Goal: Information Seeking & Learning: Learn about a topic

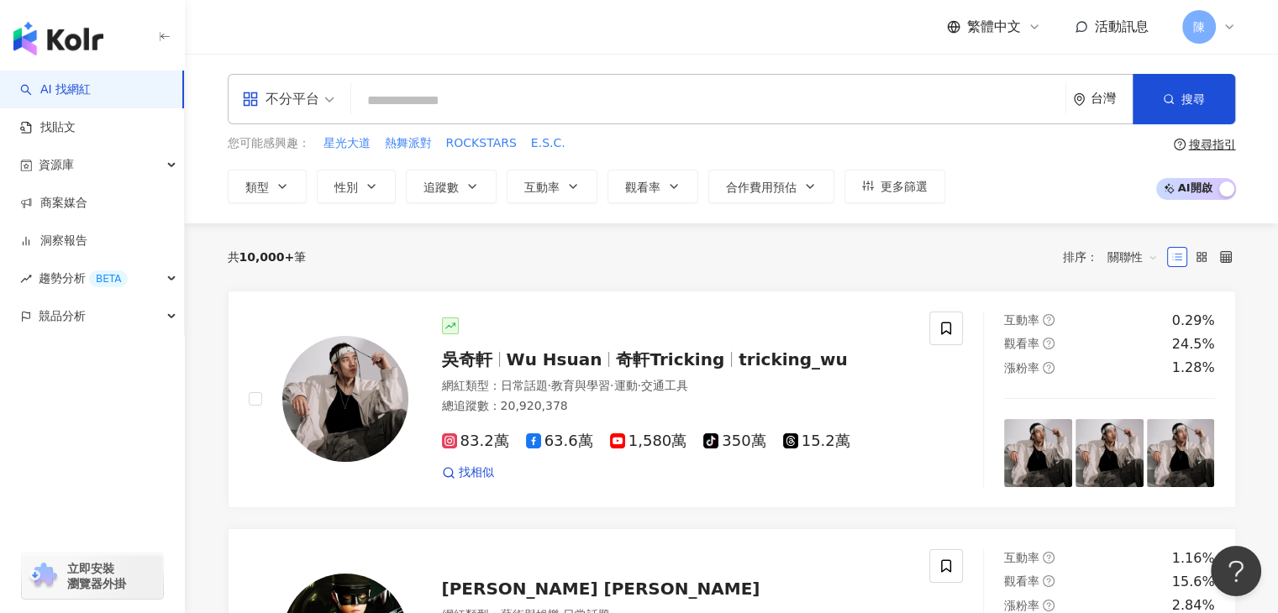
click at [445, 92] on input "search" at bounding box center [708, 101] width 701 height 32
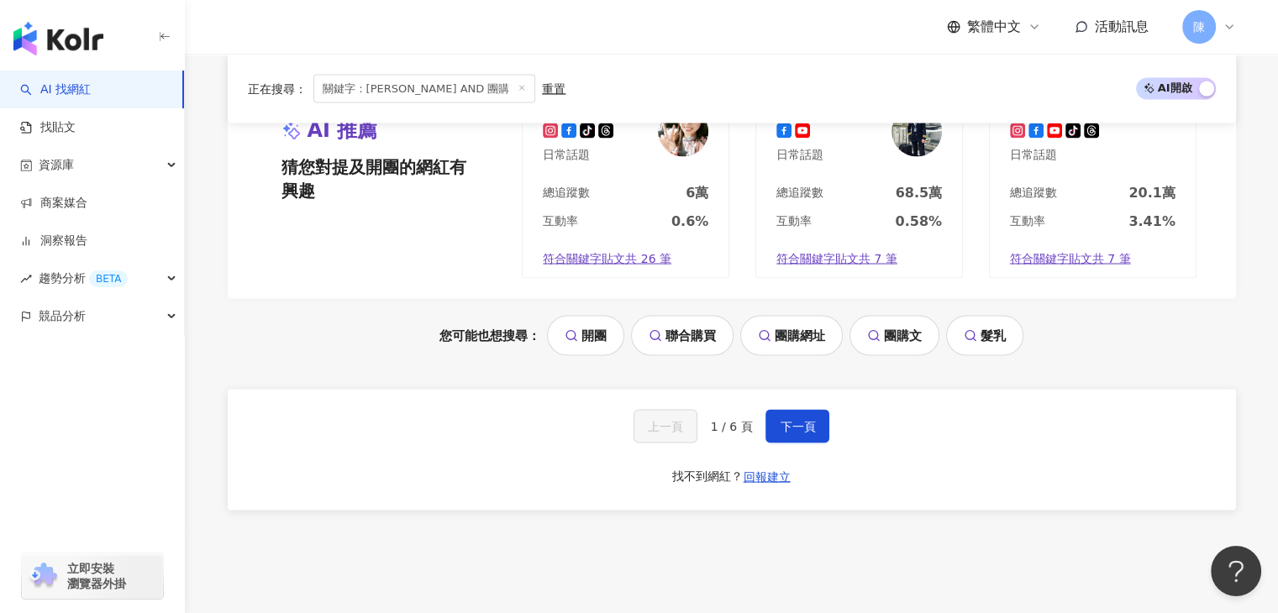
scroll to position [3260, 0]
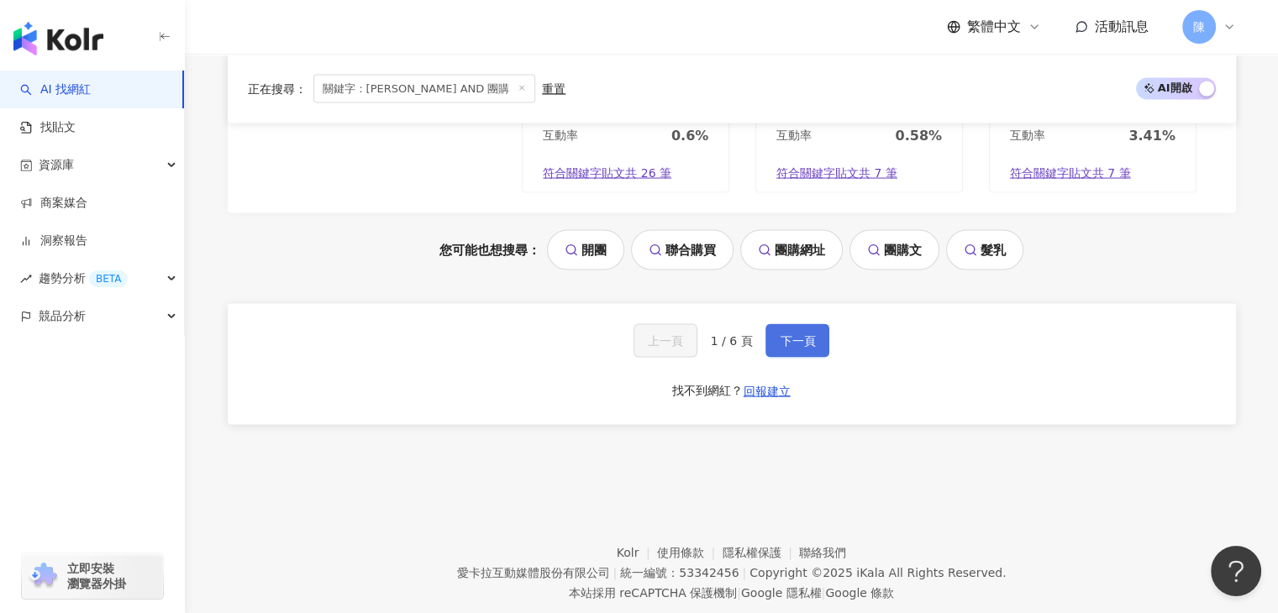
type input "*********"
click at [793, 336] on span "下一頁" at bounding box center [797, 340] width 35 height 13
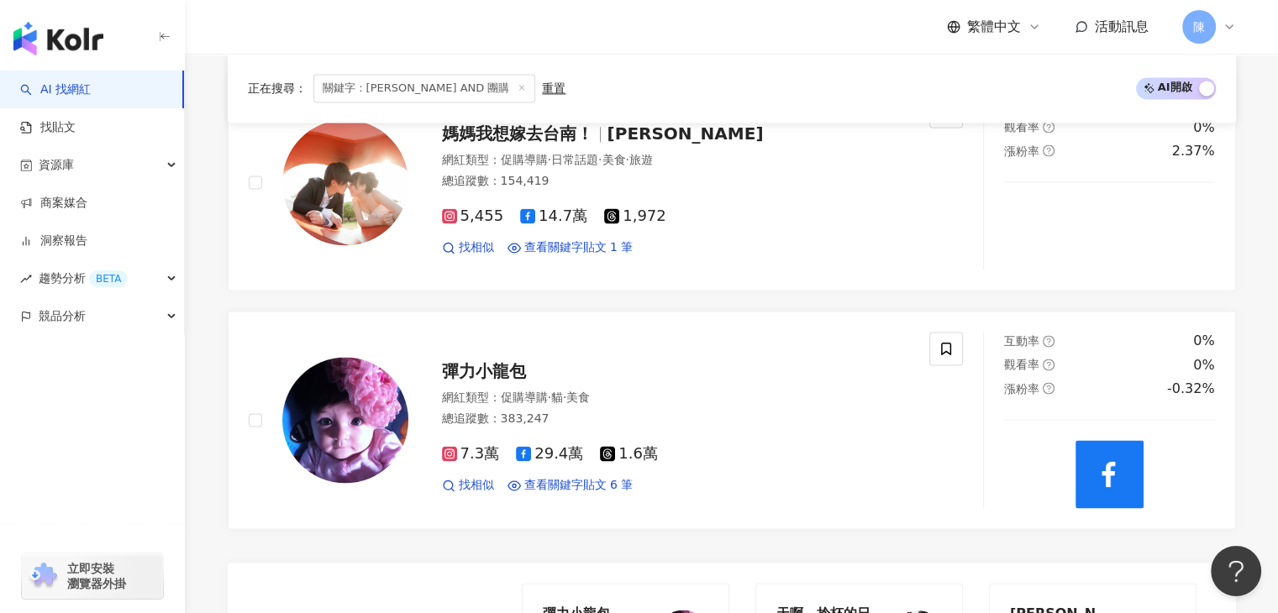
scroll to position [2729, 0]
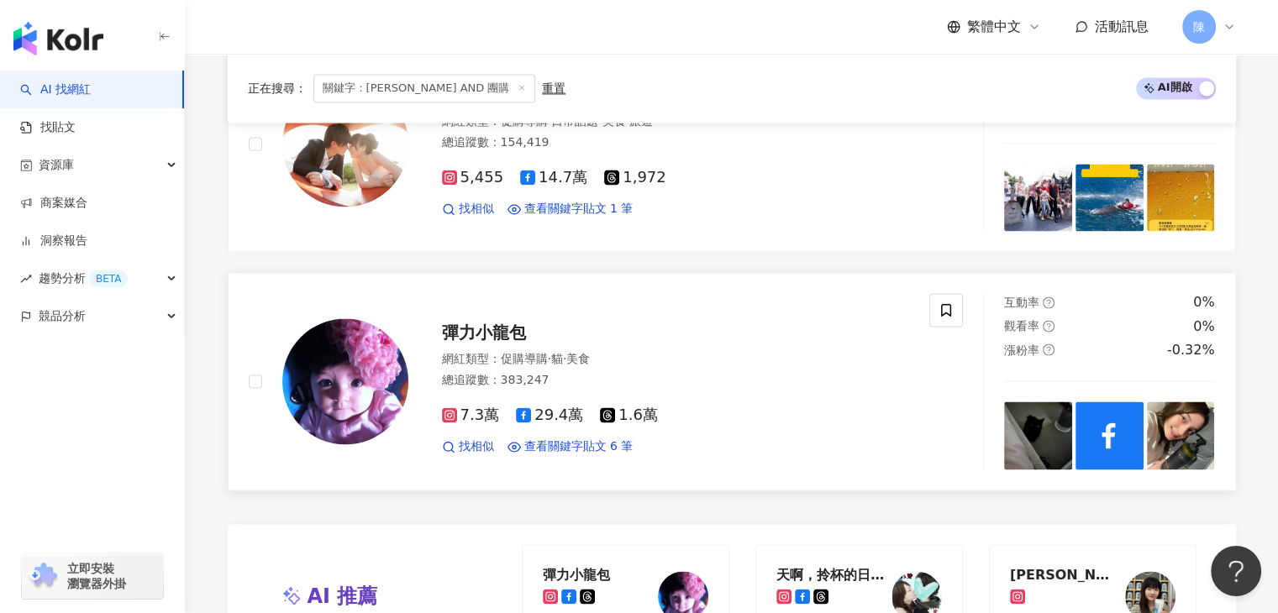
click at [473, 330] on span "彈力小龍包" at bounding box center [484, 333] width 84 height 20
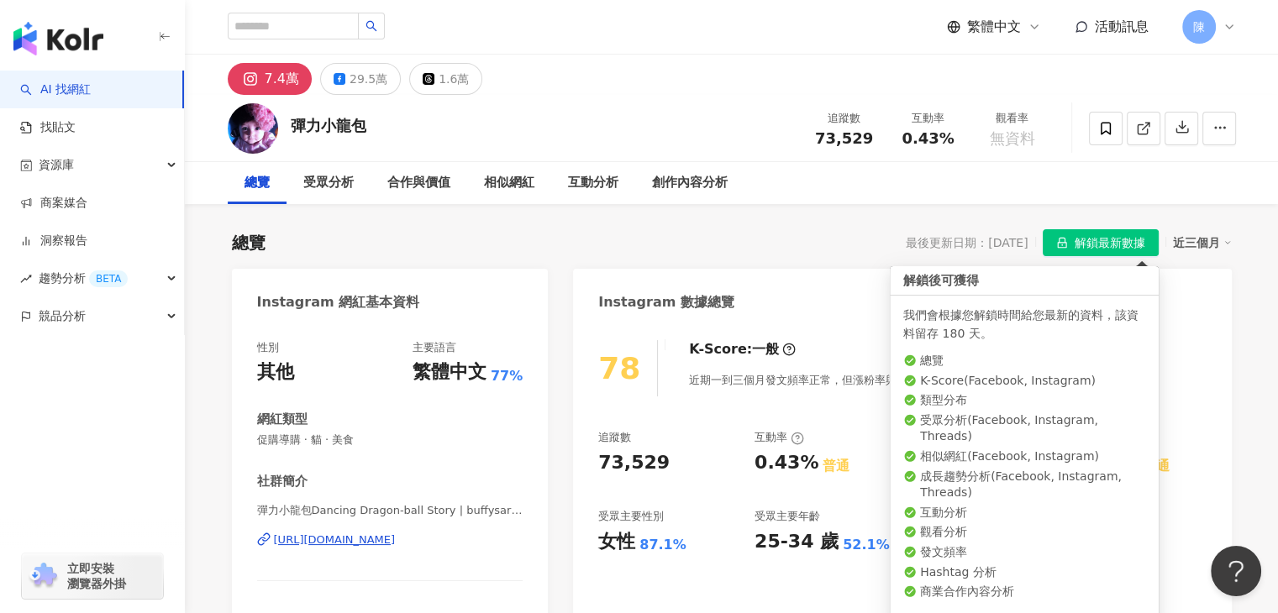
click at [1097, 236] on span "解鎖最新數據" at bounding box center [1109, 243] width 71 height 27
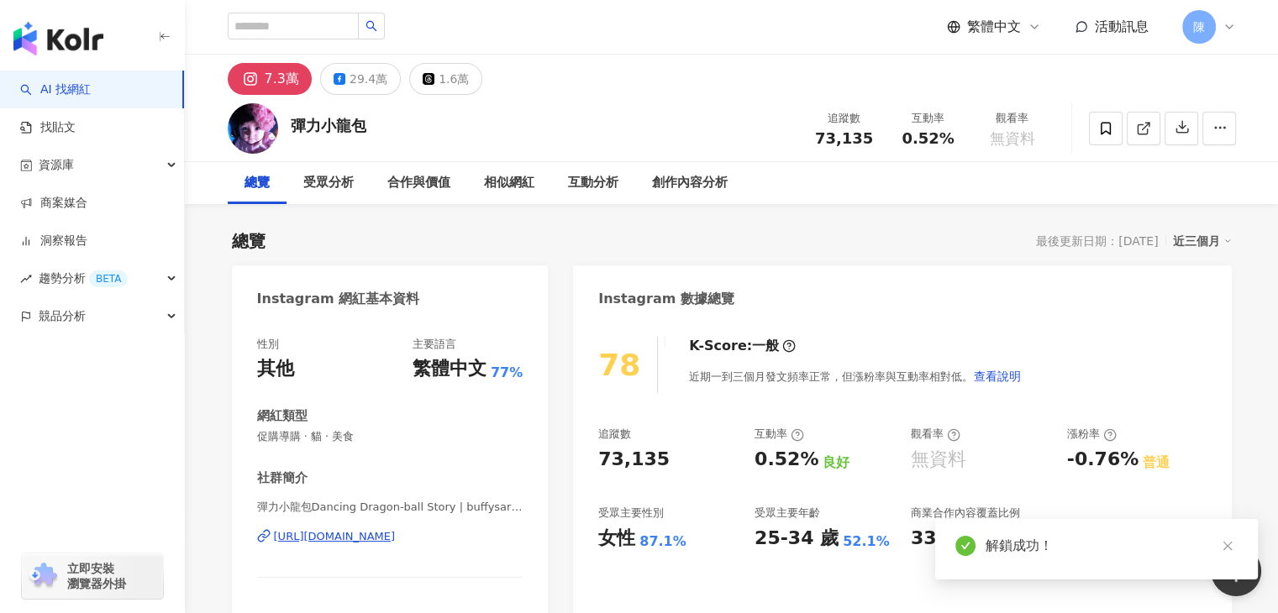
click at [1229, 542] on icon "close" at bounding box center [1227, 546] width 12 height 12
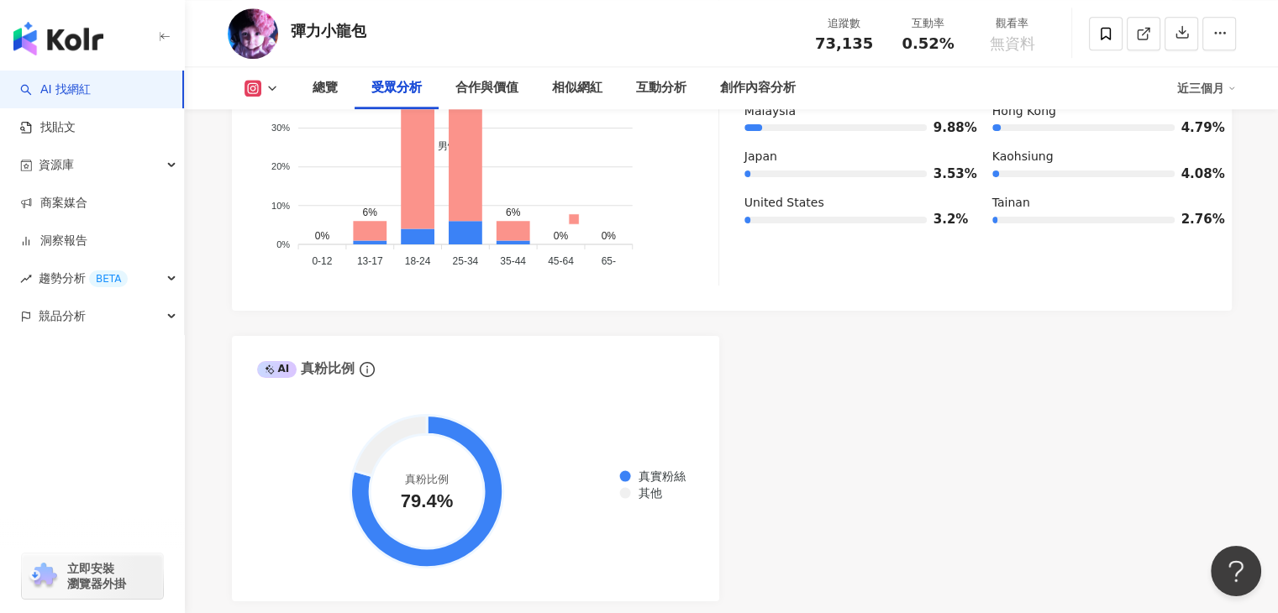
scroll to position [1764, 0]
